Goal: Transaction & Acquisition: Book appointment/travel/reservation

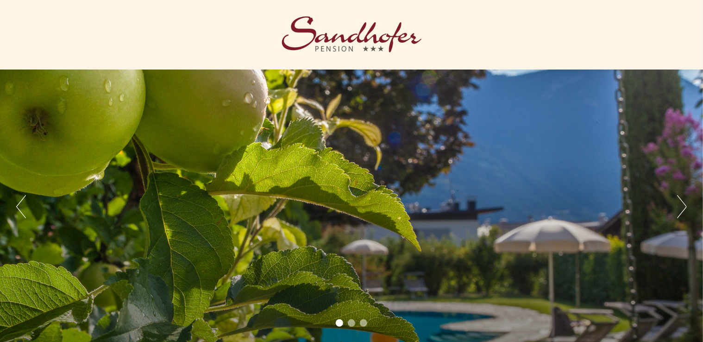
click at [680, 206] on button "Next" at bounding box center [682, 206] width 10 height 23
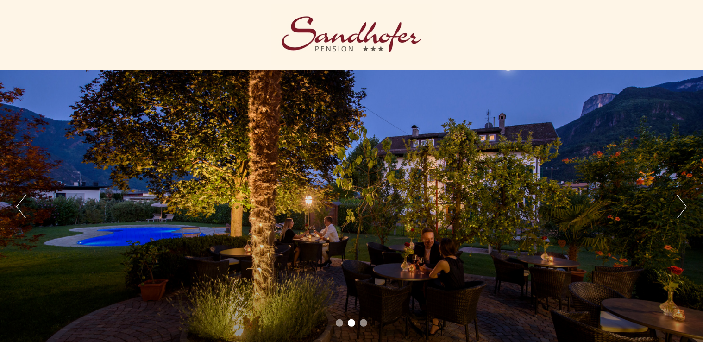
click at [680, 206] on button "Next" at bounding box center [682, 206] width 10 height 23
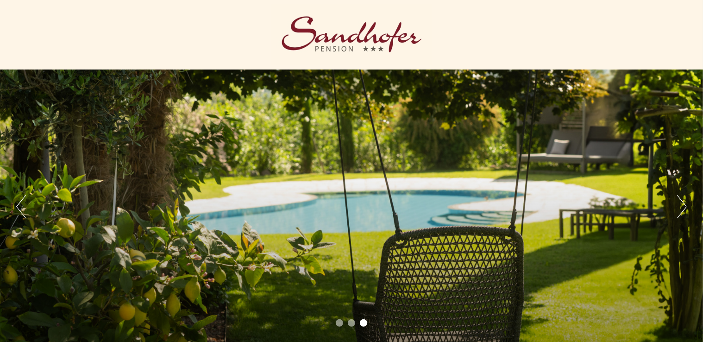
click at [680, 206] on button "Next" at bounding box center [682, 206] width 10 height 23
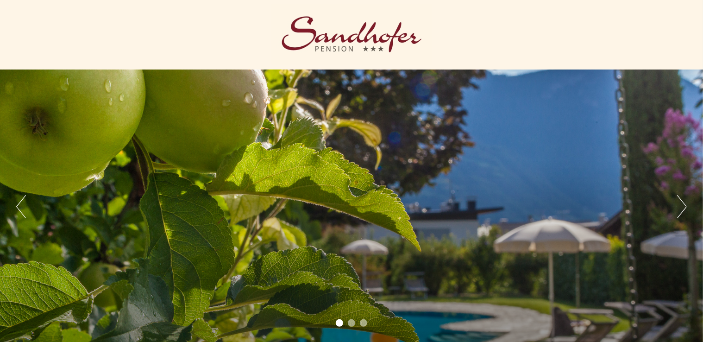
click at [680, 206] on button "Next" at bounding box center [682, 206] width 10 height 23
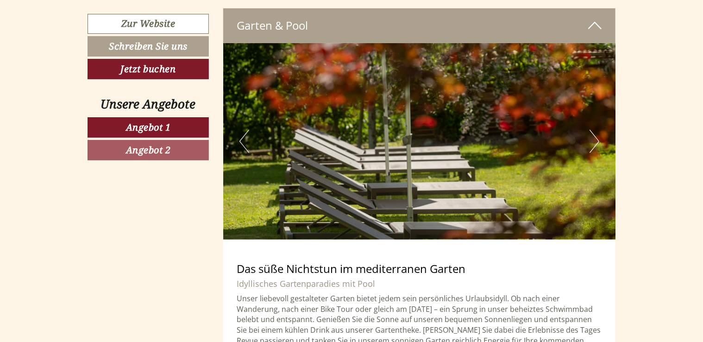
scroll to position [1876, 0]
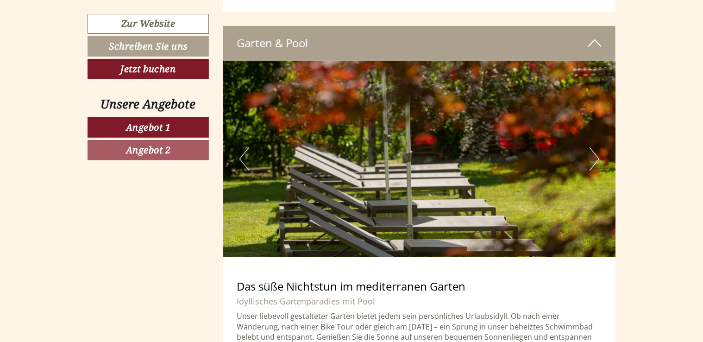
click at [601, 136] on img at bounding box center [419, 159] width 393 height 196
click at [591, 148] on button "Next" at bounding box center [594, 158] width 10 height 23
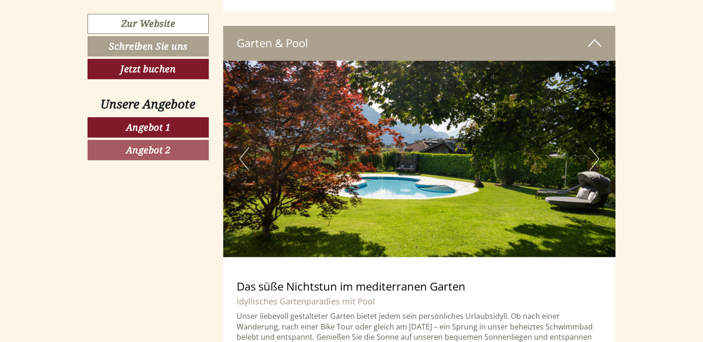
click at [591, 148] on button "Next" at bounding box center [594, 158] width 10 height 23
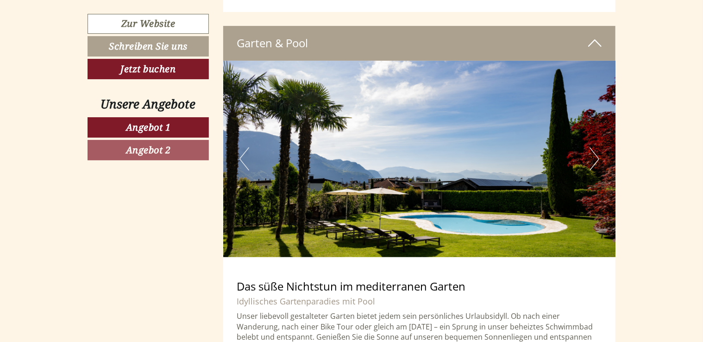
click at [591, 148] on button "Next" at bounding box center [594, 158] width 10 height 23
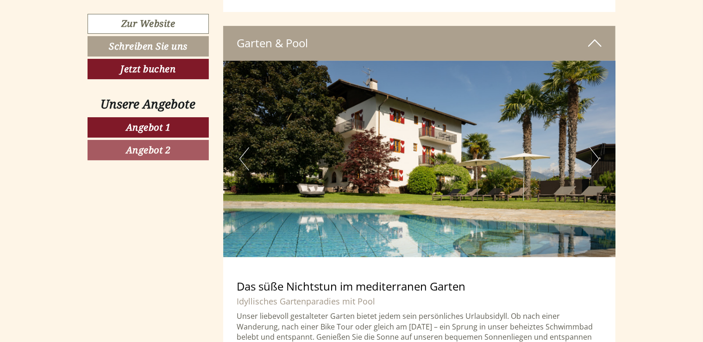
click at [591, 148] on button "Next" at bounding box center [594, 158] width 10 height 23
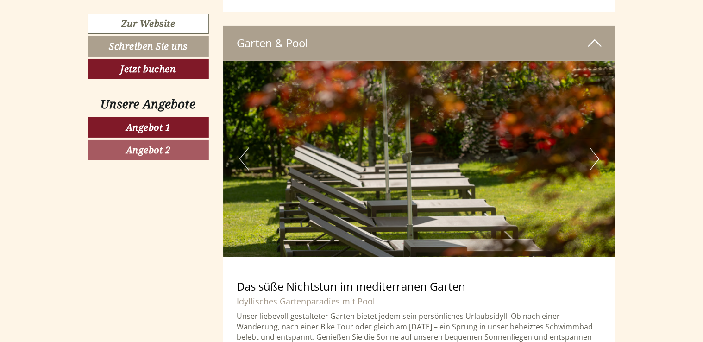
click at [591, 148] on button "Next" at bounding box center [594, 158] width 10 height 23
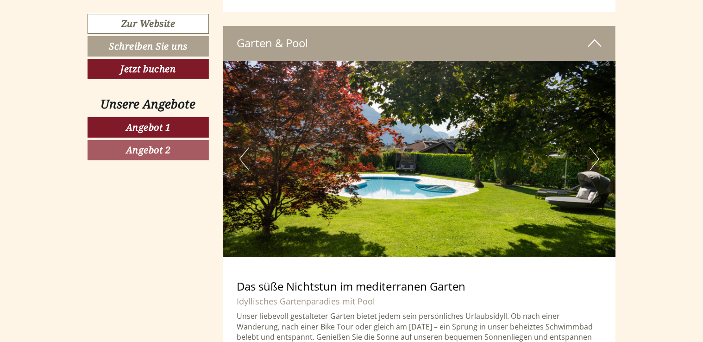
click at [591, 148] on button "Next" at bounding box center [594, 158] width 10 height 23
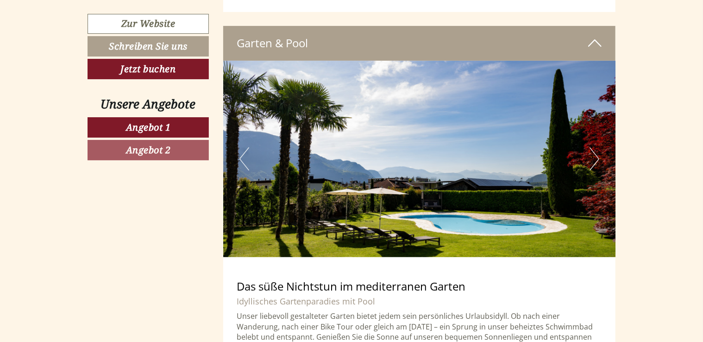
click at [591, 148] on button "Next" at bounding box center [594, 158] width 10 height 23
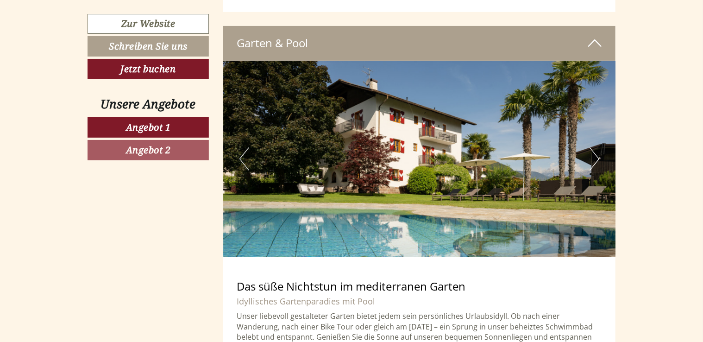
click at [591, 148] on button "Next" at bounding box center [594, 158] width 10 height 23
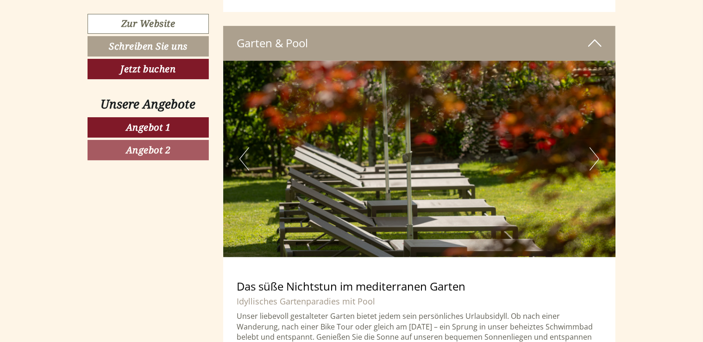
click at [591, 148] on button "Next" at bounding box center [594, 158] width 10 height 23
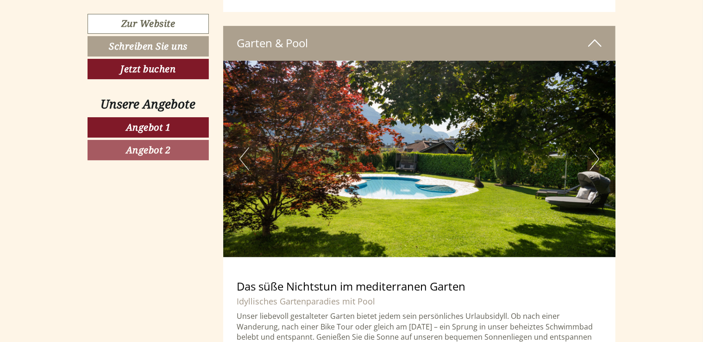
click at [591, 148] on button "Next" at bounding box center [594, 158] width 10 height 23
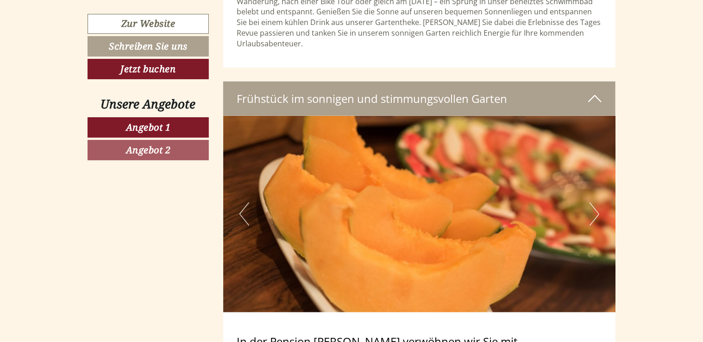
scroll to position [2201, 0]
click at [594, 90] on icon at bounding box center [594, 98] width 13 height 16
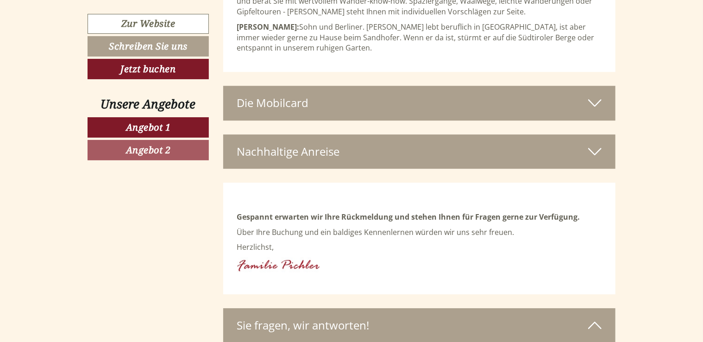
scroll to position [3006, 0]
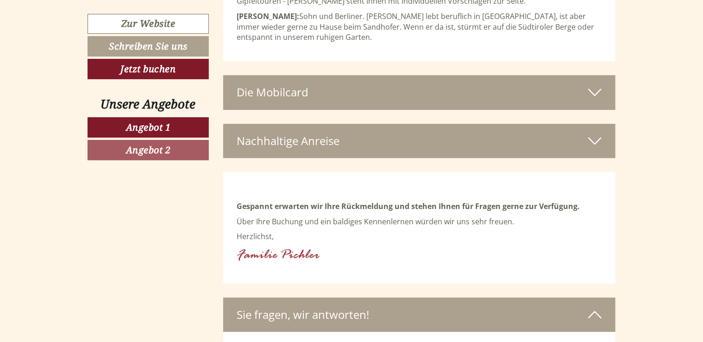
click at [594, 84] on icon at bounding box center [594, 92] width 13 height 16
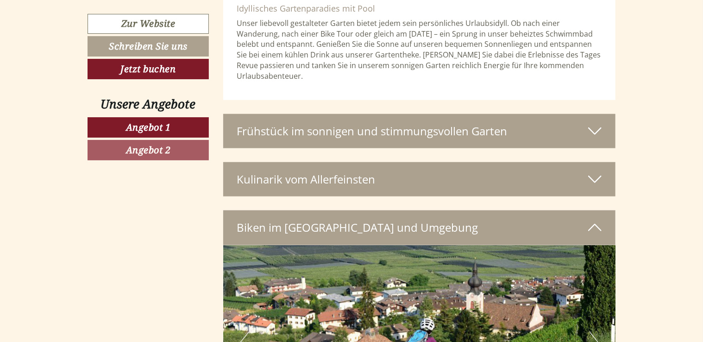
scroll to position [2166, 0]
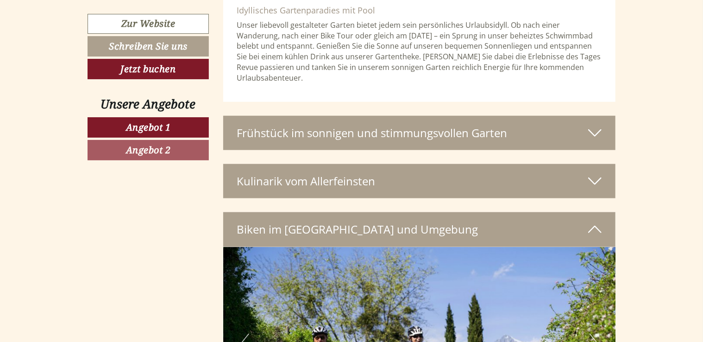
click at [596, 125] on icon at bounding box center [594, 133] width 13 height 16
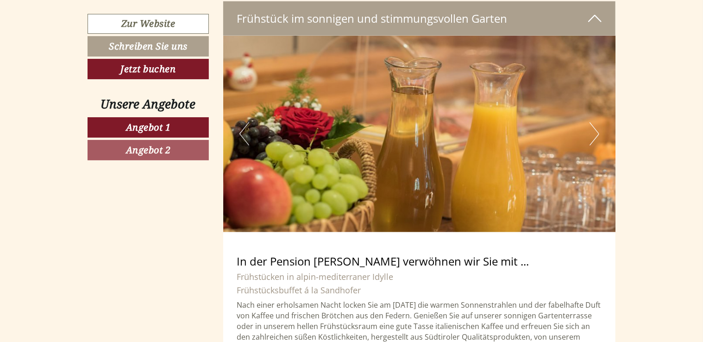
scroll to position [2278, 0]
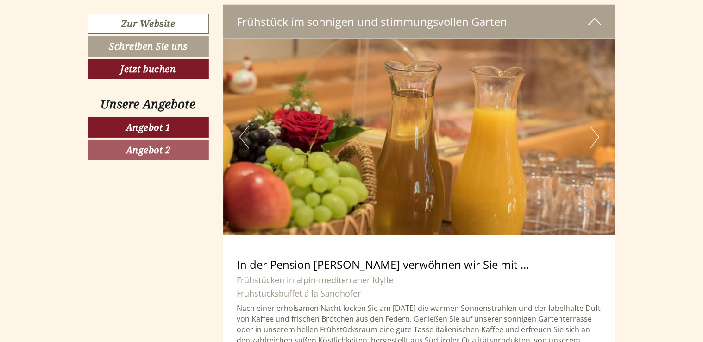
click at [596, 125] on button "Next" at bounding box center [594, 136] width 10 height 23
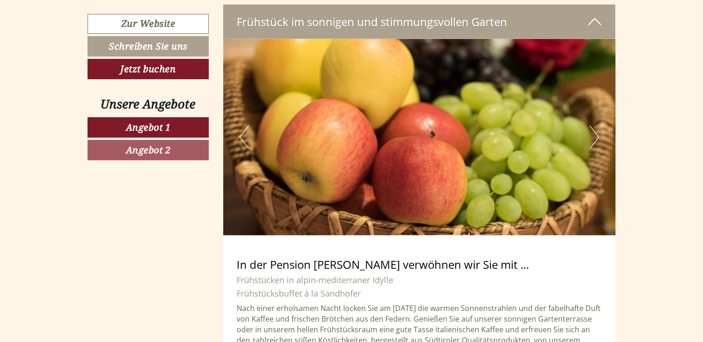
click at [596, 125] on button "Next" at bounding box center [594, 136] width 10 height 23
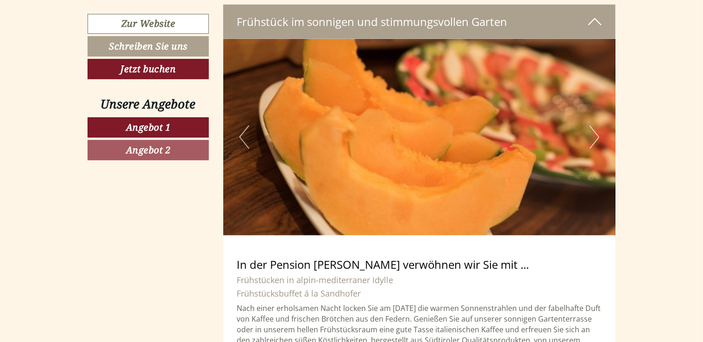
click at [596, 125] on button "Next" at bounding box center [594, 136] width 10 height 23
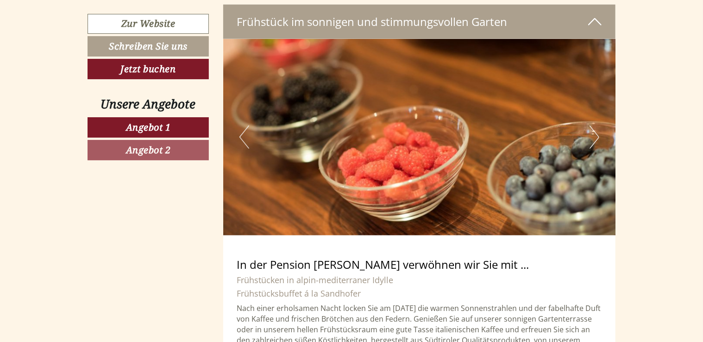
click at [596, 125] on button "Next" at bounding box center [594, 136] width 10 height 23
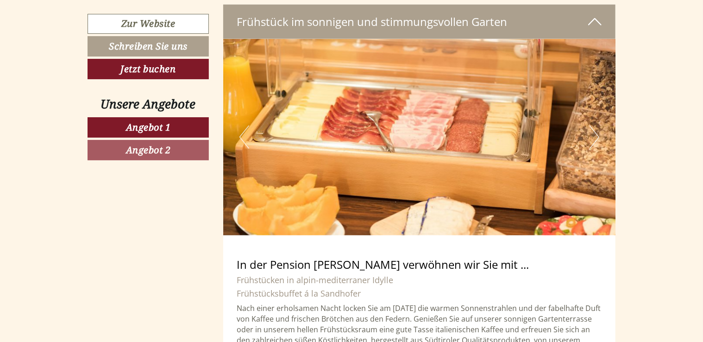
click at [596, 125] on button "Next" at bounding box center [594, 136] width 10 height 23
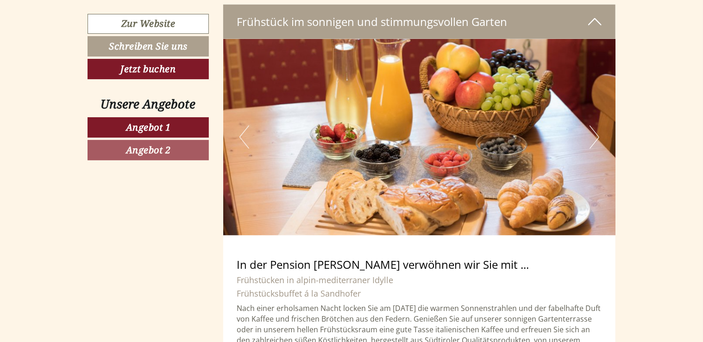
click at [596, 125] on button "Next" at bounding box center [594, 136] width 10 height 23
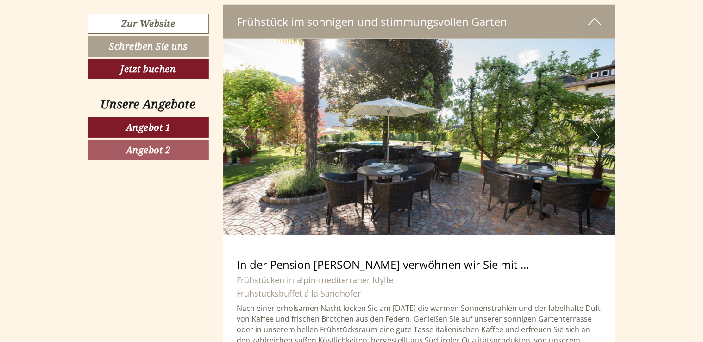
click at [596, 125] on button "Next" at bounding box center [594, 136] width 10 height 23
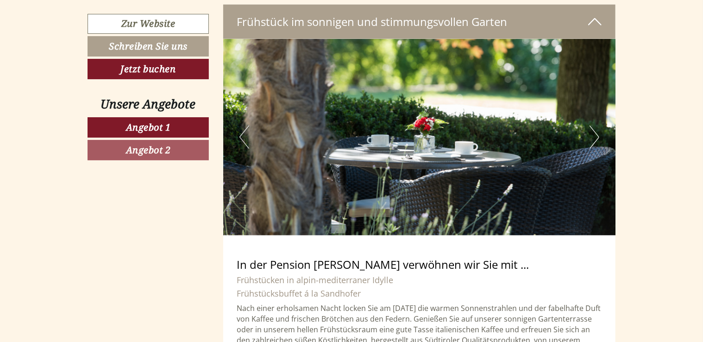
click at [596, 125] on button "Next" at bounding box center [594, 136] width 10 height 23
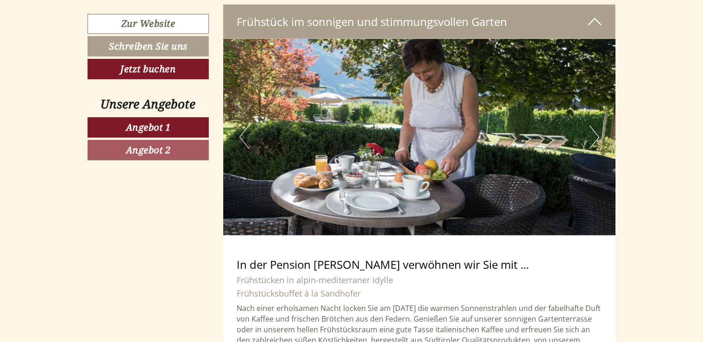
click at [596, 125] on button "Next" at bounding box center [594, 136] width 10 height 23
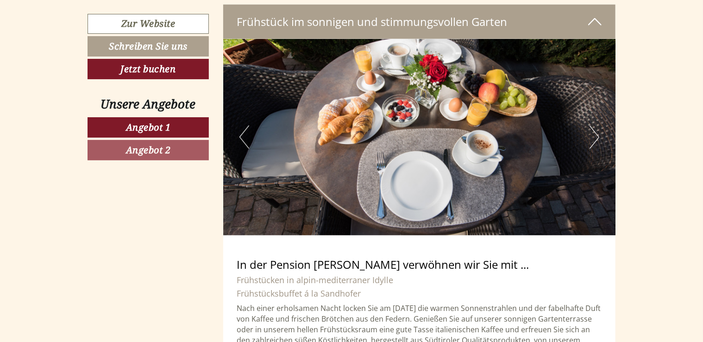
click at [596, 125] on button "Next" at bounding box center [594, 136] width 10 height 23
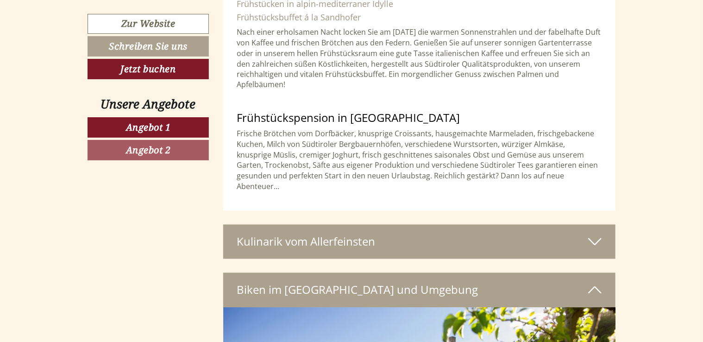
scroll to position [2553, 0]
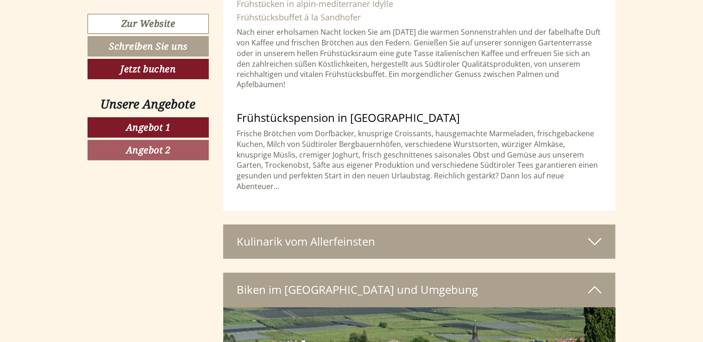
click at [598, 234] on icon at bounding box center [594, 242] width 13 height 16
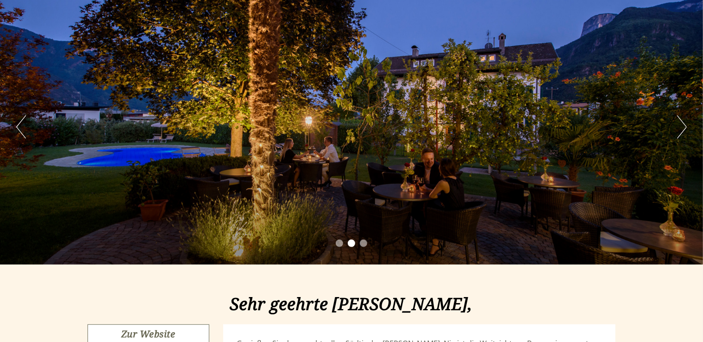
scroll to position [0, 0]
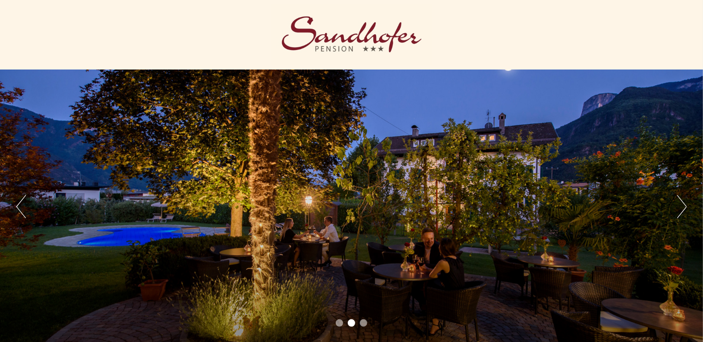
click at [680, 212] on button "Next" at bounding box center [682, 206] width 10 height 23
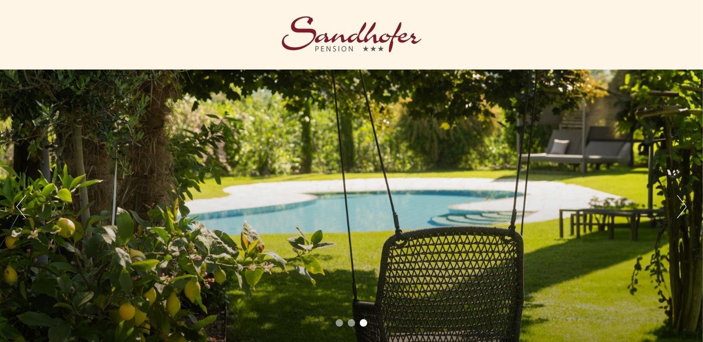
click at [680, 212] on button "Next" at bounding box center [682, 206] width 10 height 23
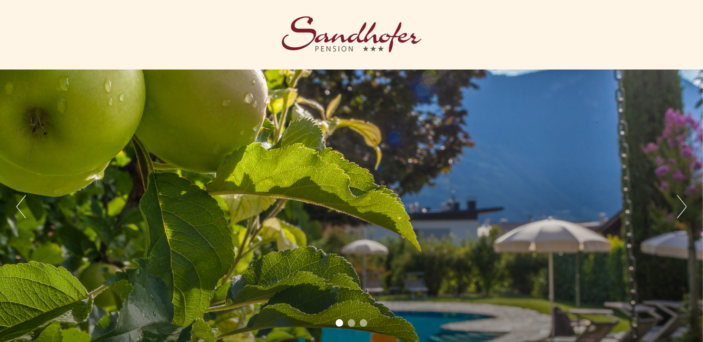
click at [680, 212] on button "Next" at bounding box center [682, 206] width 10 height 23
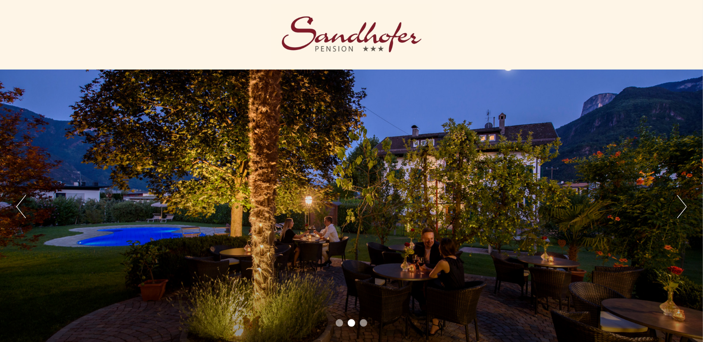
click at [680, 212] on button "Next" at bounding box center [682, 206] width 10 height 23
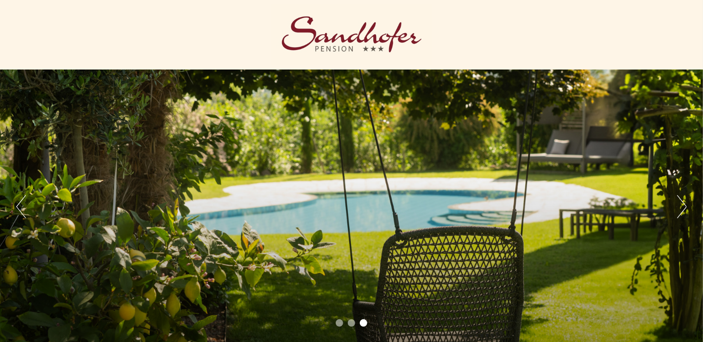
click at [680, 212] on button "Next" at bounding box center [682, 206] width 10 height 23
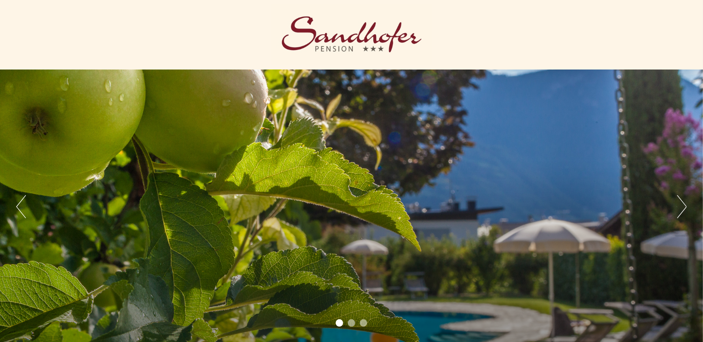
click at [680, 212] on button "Next" at bounding box center [682, 206] width 10 height 23
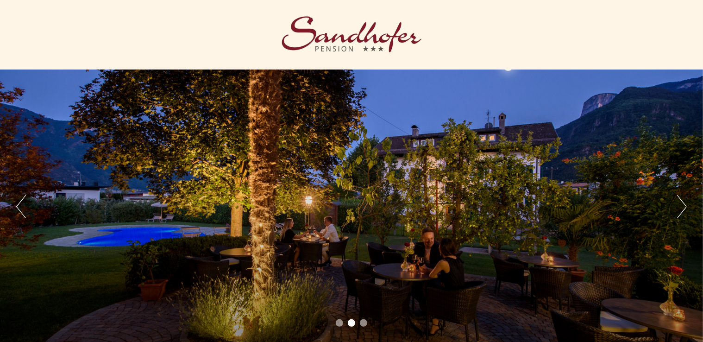
click at [680, 212] on button "Next" at bounding box center [682, 206] width 10 height 23
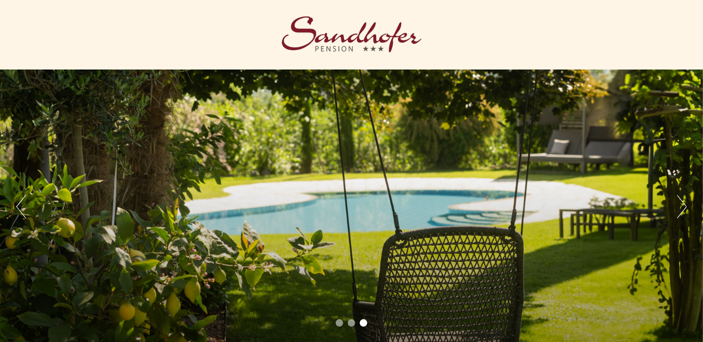
click at [680, 212] on button "Next" at bounding box center [682, 206] width 10 height 23
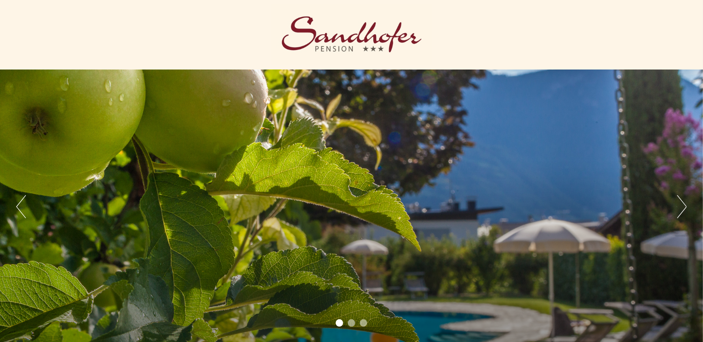
click at [680, 212] on button "Next" at bounding box center [682, 206] width 10 height 23
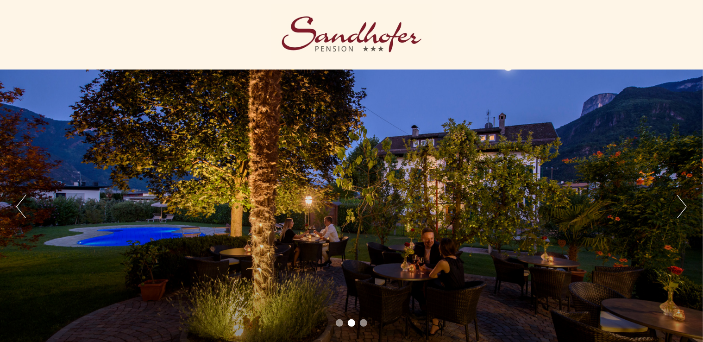
click at [680, 212] on button "Next" at bounding box center [682, 206] width 10 height 23
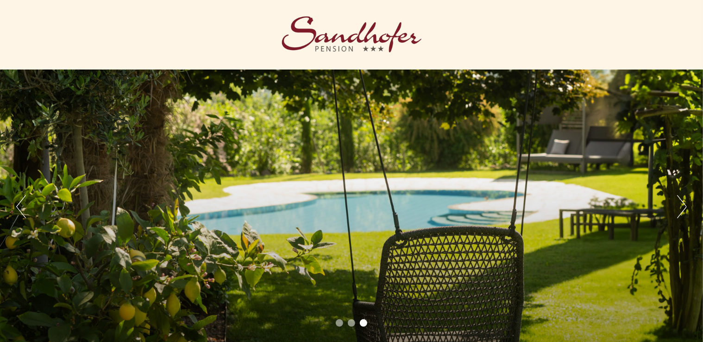
click at [680, 212] on button "Next" at bounding box center [682, 206] width 10 height 23
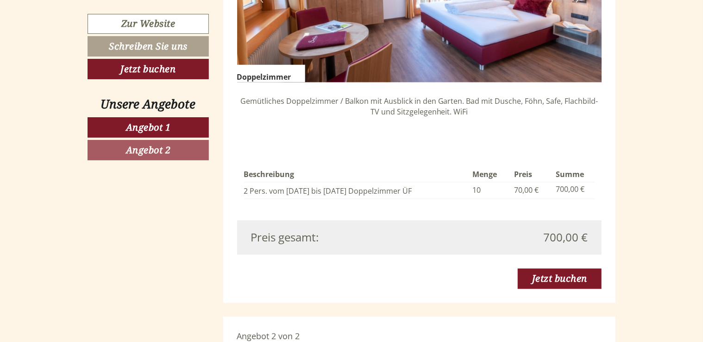
scroll to position [778, 0]
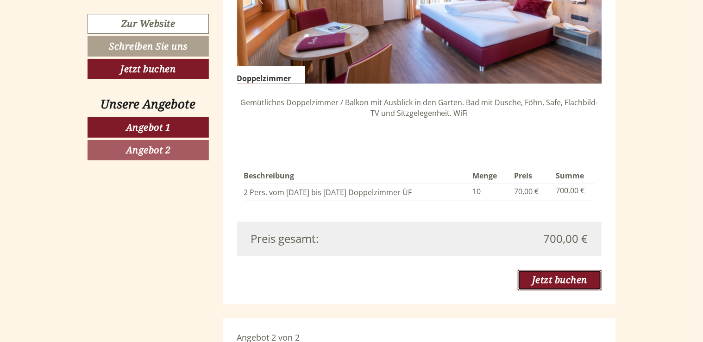
click at [580, 270] on link "Jetzt buchen" at bounding box center [560, 280] width 84 height 20
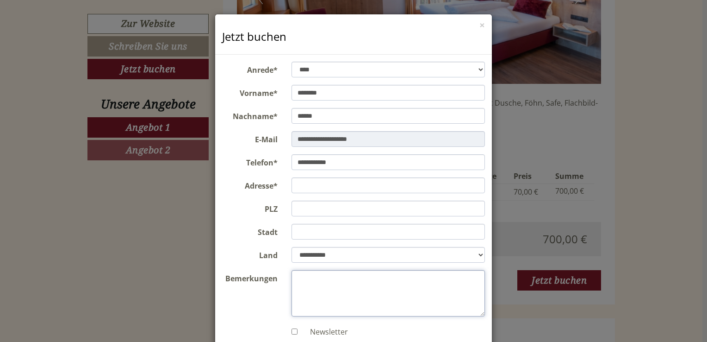
click at [334, 280] on textarea "Bemerkungen" at bounding box center [389, 293] width 194 height 46
click at [161, 276] on div "**********" at bounding box center [353, 171] width 707 height 342
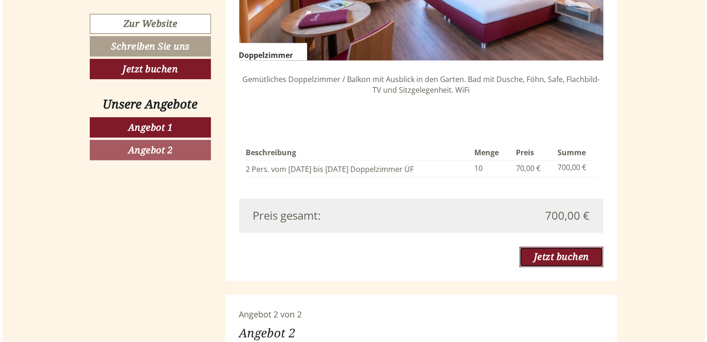
scroll to position [803, 0]
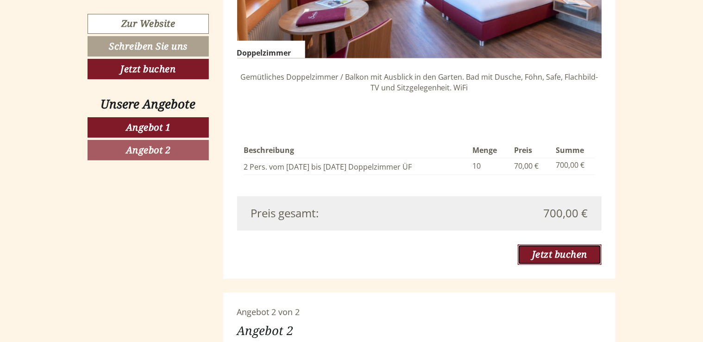
click at [575, 244] on link "Jetzt buchen" at bounding box center [560, 254] width 84 height 20
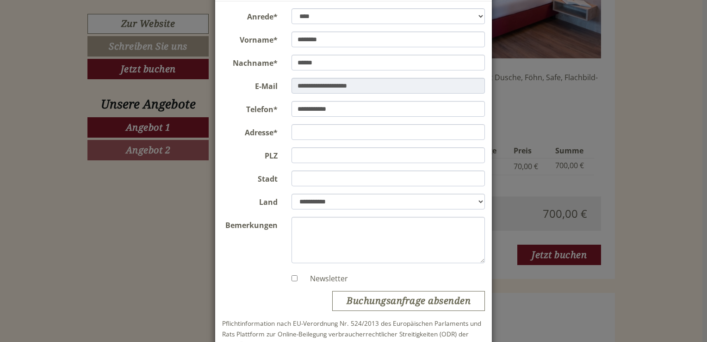
scroll to position [54, 0]
click at [144, 225] on div "**********" at bounding box center [353, 171] width 707 height 342
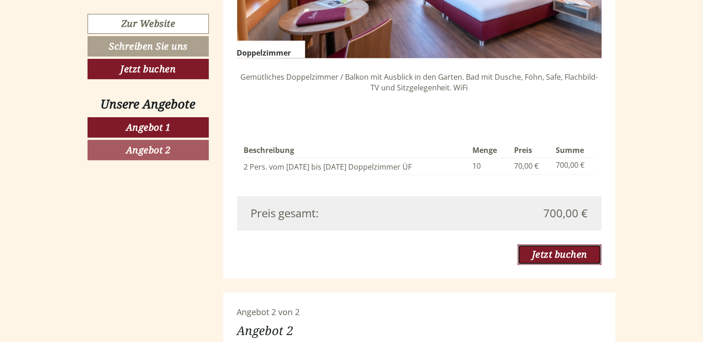
click at [582, 244] on link "Jetzt buchen" at bounding box center [560, 254] width 84 height 20
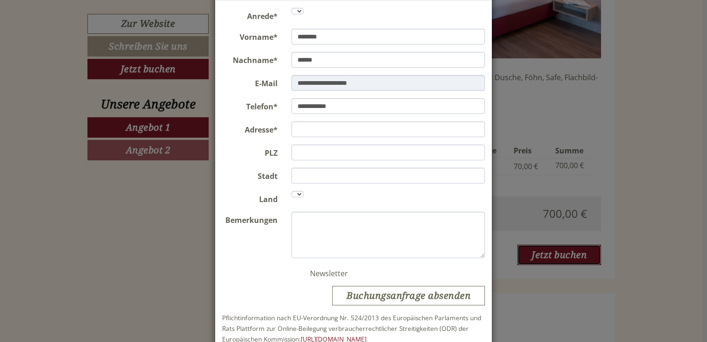
scroll to position [0, 0]
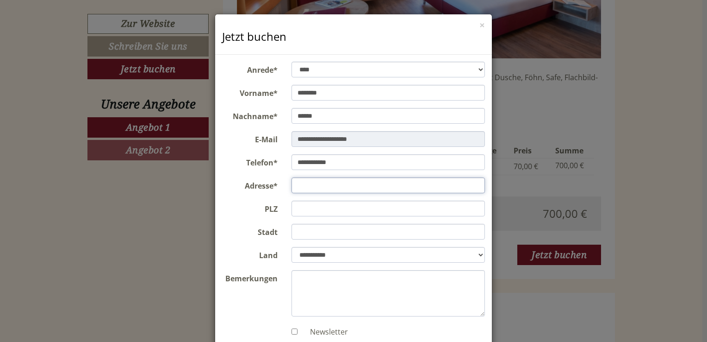
click at [327, 184] on input "Adresse*" at bounding box center [389, 185] width 194 height 16
type input "**********"
click at [301, 210] on input "PLZ" at bounding box center [389, 208] width 194 height 16
type input "*****"
click at [301, 234] on input "Stadt" at bounding box center [389, 232] width 194 height 16
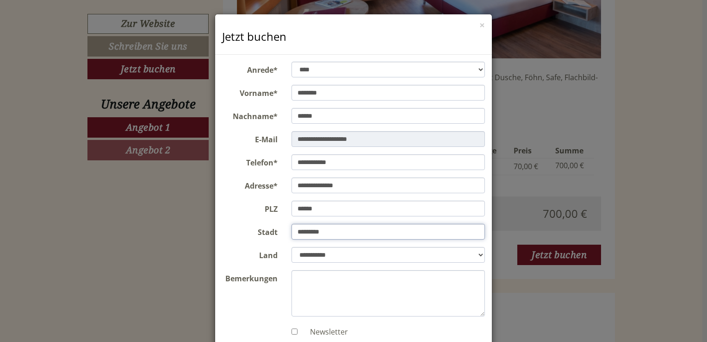
type input "*********"
click at [317, 282] on textarea "Bemerkungen" at bounding box center [389, 293] width 194 height 46
click at [353, 288] on textarea "**********" at bounding box center [389, 293] width 194 height 46
click at [441, 291] on textarea "**********" at bounding box center [389, 293] width 194 height 46
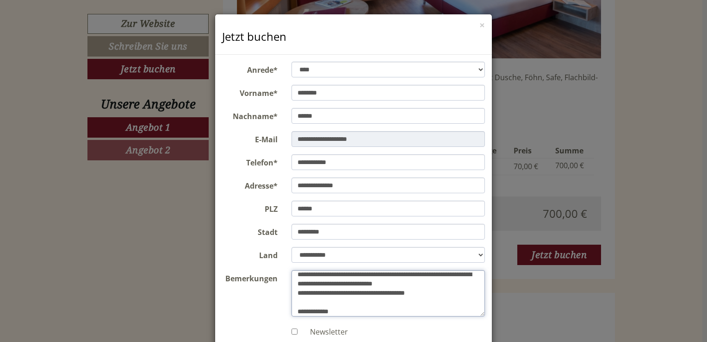
scroll to position [12, 0]
click at [309, 303] on textarea "**********" at bounding box center [389, 293] width 194 height 46
click at [395, 297] on textarea "**********" at bounding box center [389, 293] width 194 height 46
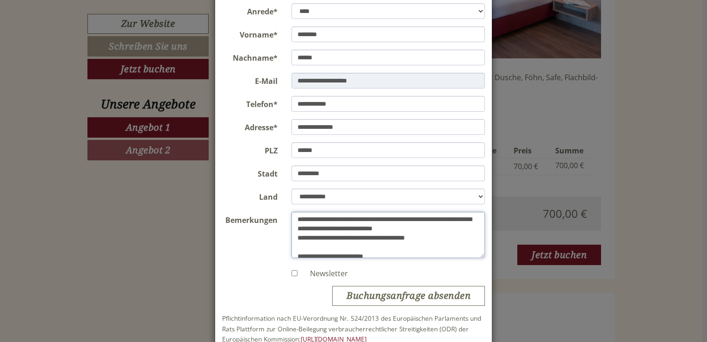
scroll to position [57, 0]
type textarea "**********"
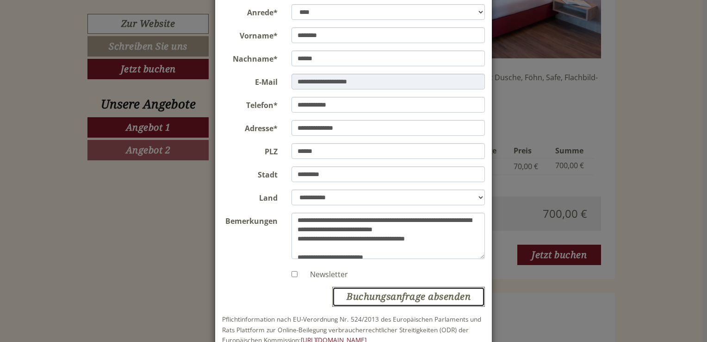
click at [408, 296] on button "Buchungsanfrage absenden" at bounding box center [408, 297] width 153 height 20
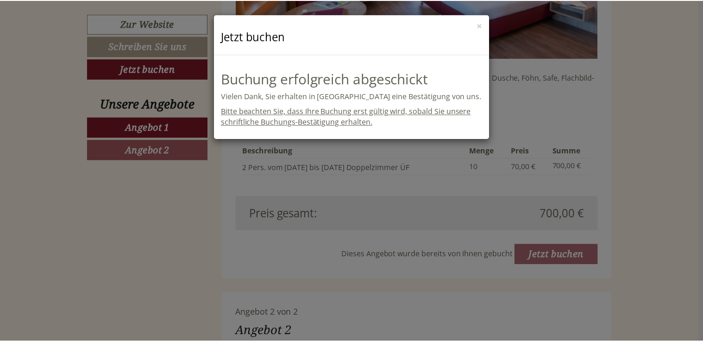
scroll to position [0, 0]
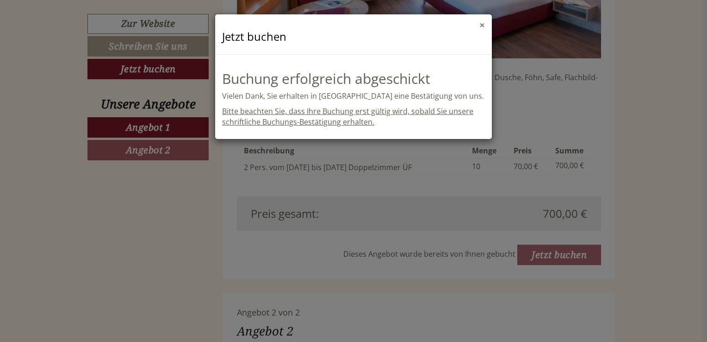
click at [483, 25] on button "×" at bounding box center [483, 25] width 6 height 10
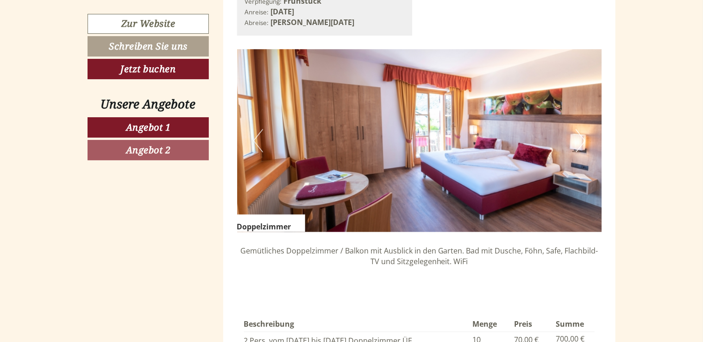
scroll to position [588, 0]
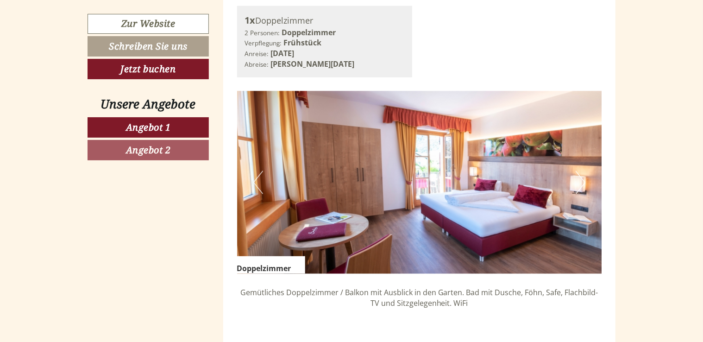
click at [487, 164] on img at bounding box center [419, 182] width 365 height 182
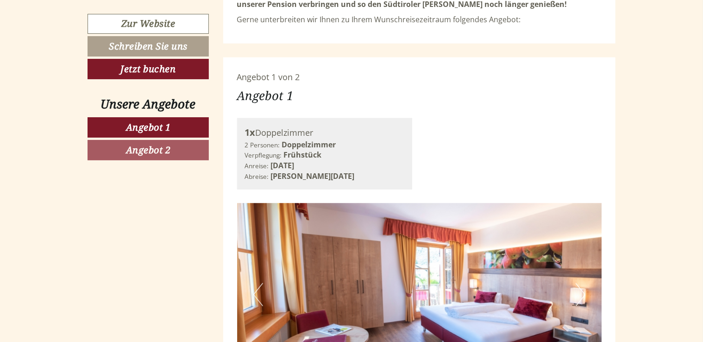
scroll to position [477, 0]
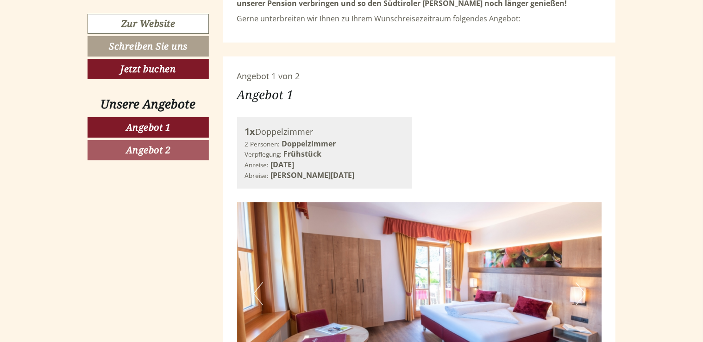
click at [318, 244] on img at bounding box center [419, 293] width 365 height 182
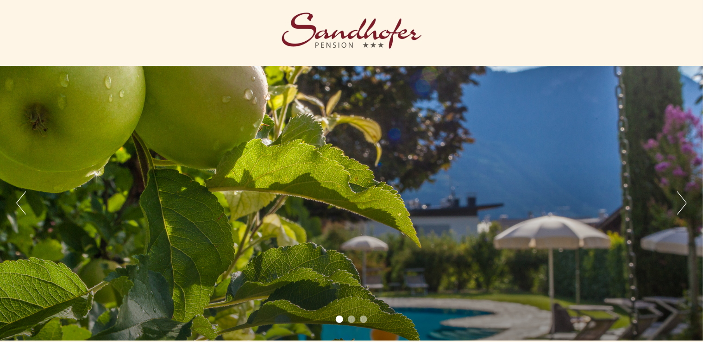
scroll to position [0, 0]
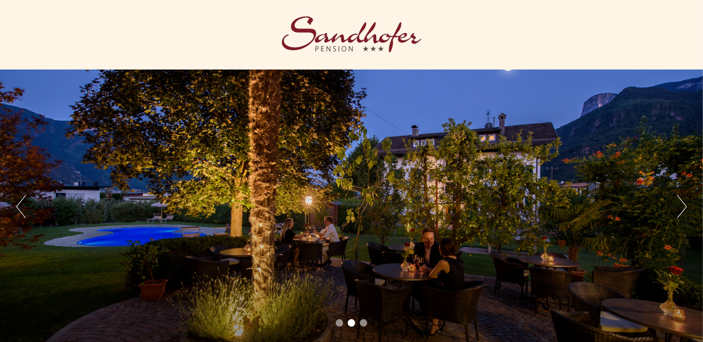
click at [689, 203] on div "Previous Next 1 2 3" at bounding box center [351, 206] width 703 height 275
click at [679, 209] on button "Next" at bounding box center [682, 206] width 10 height 23
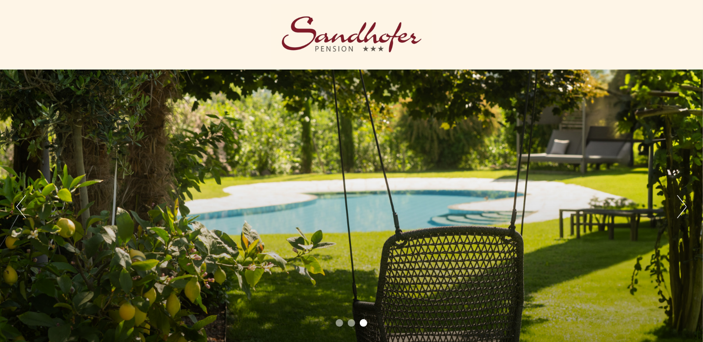
click at [679, 209] on button "Next" at bounding box center [682, 206] width 10 height 23
